Goal: Find specific page/section: Find specific page/section

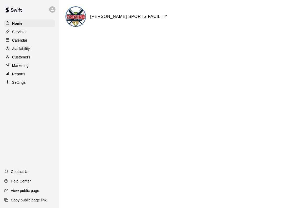
click at [23, 43] on p "Calendar" at bounding box center [19, 40] width 15 height 5
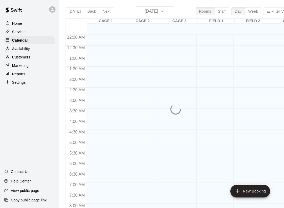
scroll to position [310, 0]
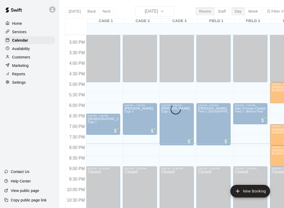
click at [160, 10] on div "[DATE] Back [DATE][DATE] Rooms Staff Day Week Filter View CAGE 1 14 Tue CAGE 2 …" at bounding box center [179, 110] width 228 height 208
click at [32, 47] on div "Availability" at bounding box center [29, 49] width 51 height 8
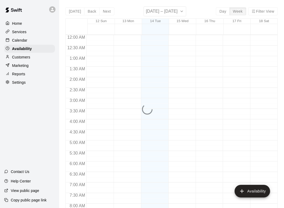
scroll to position [326, 0]
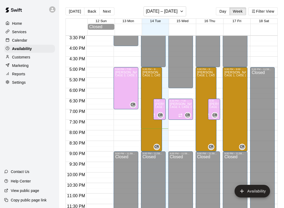
click at [31, 40] on div "Calendar" at bounding box center [29, 40] width 51 height 8
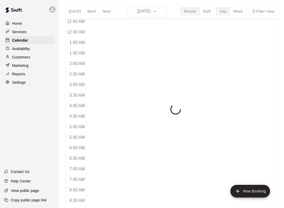
scroll to position [310, 0]
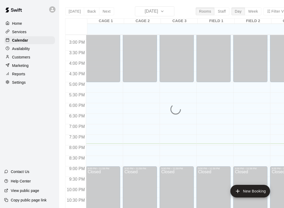
click at [166, 14] on div "[DATE] Back [DATE][DATE] Rooms Staff Day Week Filter View CAGE 1 14 Tue CAGE 2 …" at bounding box center [179, 110] width 228 height 208
click at [37, 23] on div "Home" at bounding box center [29, 23] width 51 height 8
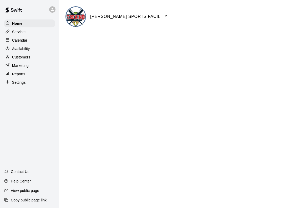
click at [129, 19] on h6 "[PERSON_NAME] SPORTS FACILITY" at bounding box center [128, 16] width 77 height 7
click at [122, 17] on h6 "[PERSON_NAME] SPORTS FACILITY" at bounding box center [128, 16] width 77 height 7
click at [126, 18] on h6 "[PERSON_NAME] SPORTS FACILITY" at bounding box center [128, 16] width 77 height 7
click at [32, 39] on div "Calendar" at bounding box center [29, 40] width 51 height 8
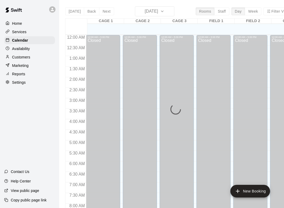
scroll to position [310, 0]
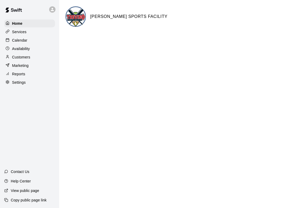
click at [30, 44] on div "Calendar" at bounding box center [29, 40] width 51 height 8
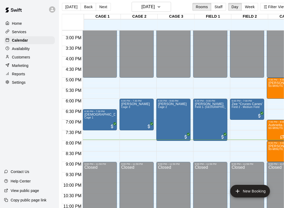
scroll to position [5, 4]
